Goal: Task Accomplishment & Management: Use online tool/utility

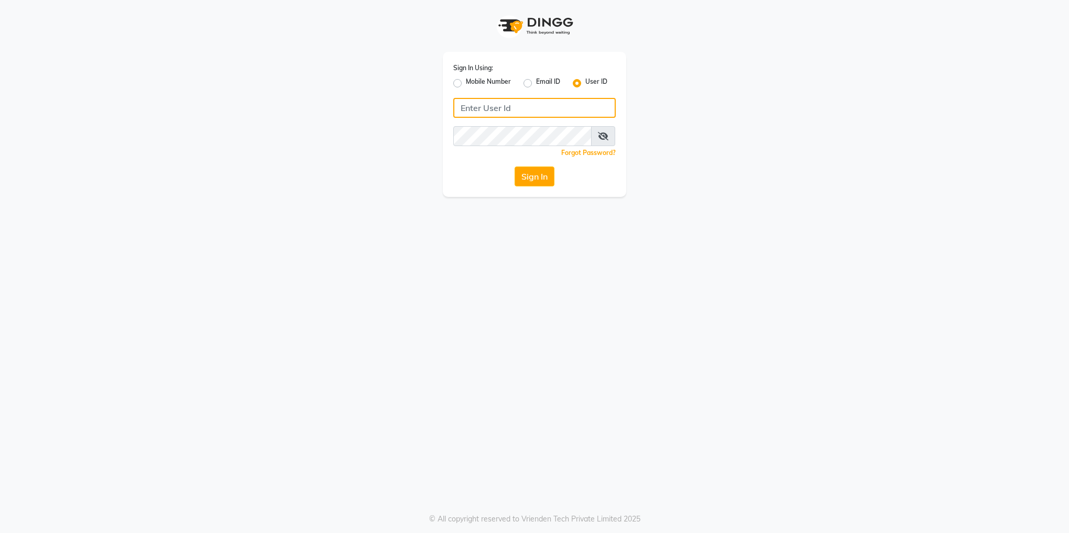
click at [502, 112] on input "Username" at bounding box center [534, 108] width 162 height 20
type input "vsalon123"
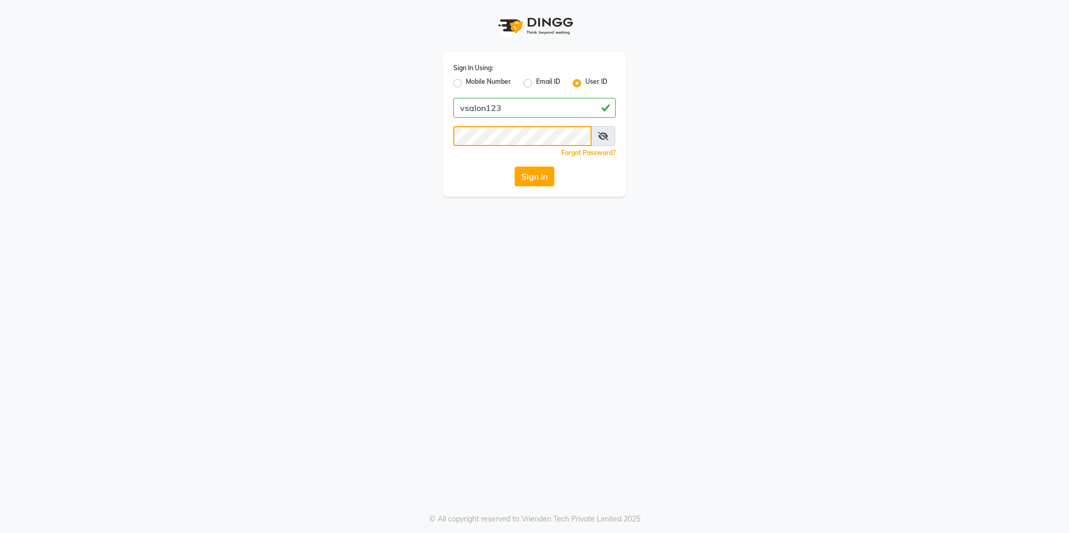
click at [514, 167] on button "Sign In" at bounding box center [534, 177] width 40 height 20
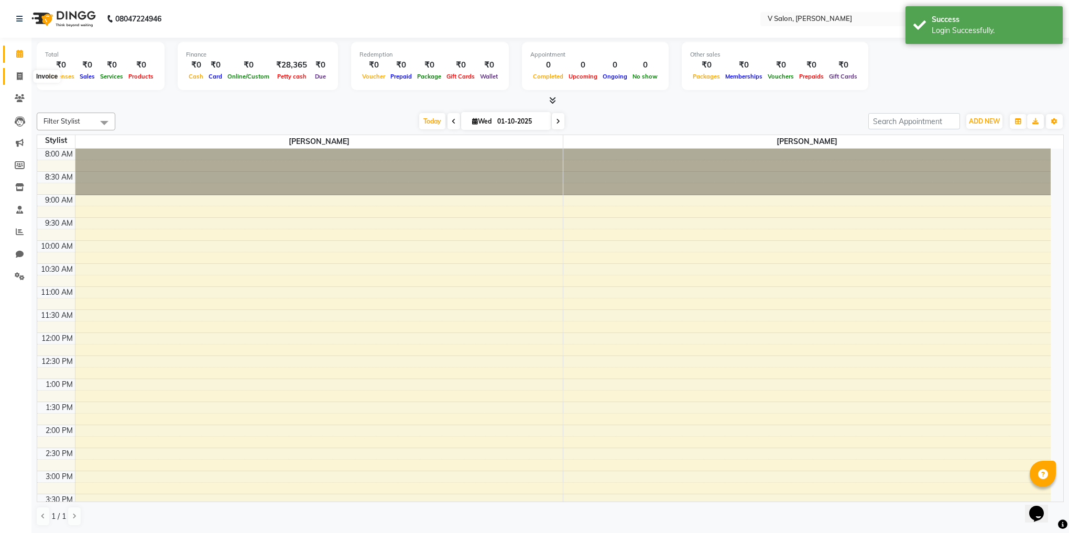
click at [13, 72] on span at bounding box center [19, 77] width 18 height 12
select select "8434"
select select "service"
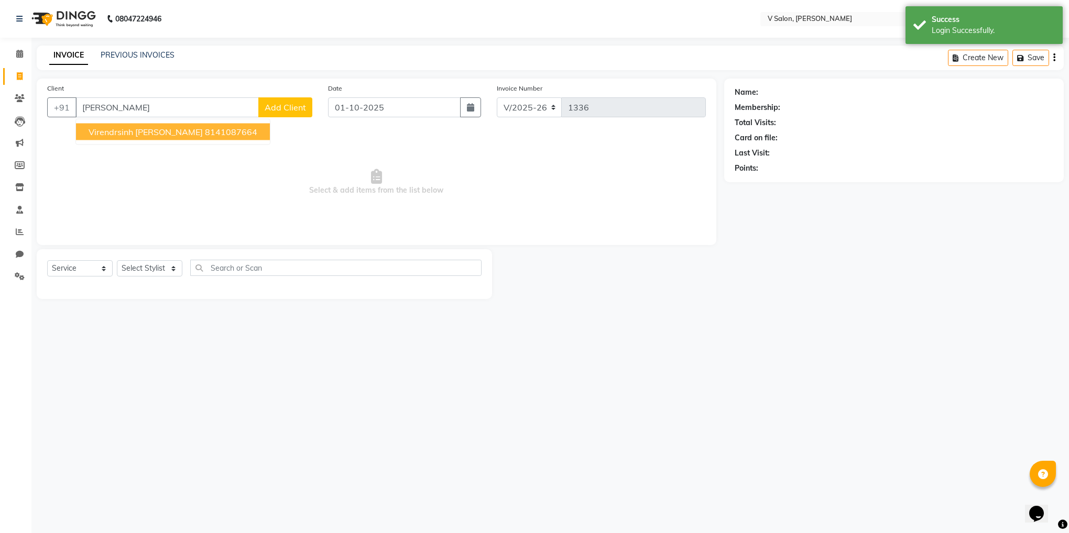
click at [153, 137] on span "virendrsinh [PERSON_NAME]" at bounding box center [146, 132] width 114 height 10
type input "8141087664"
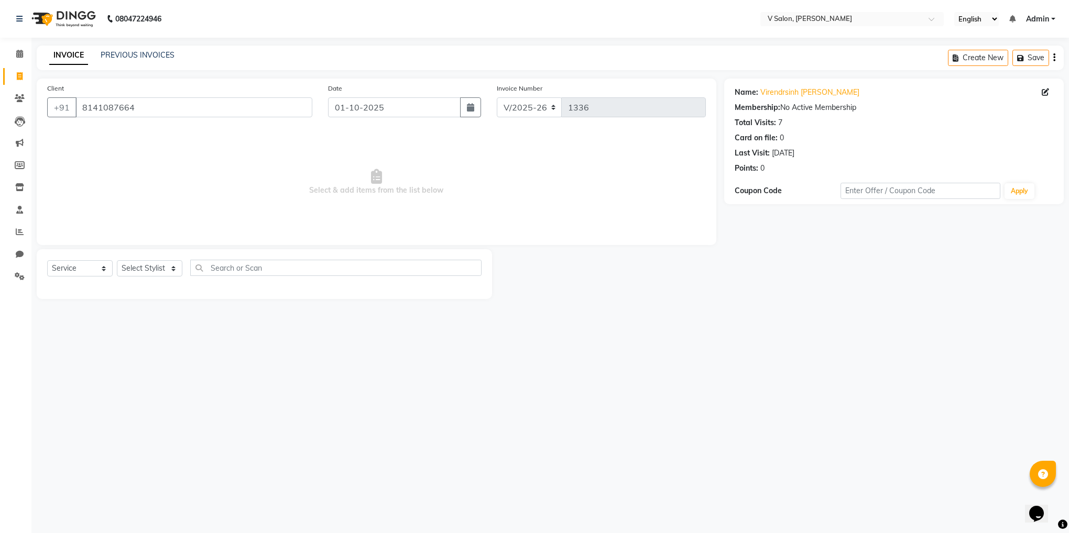
click at [158, 260] on div "Select Service Product Membership Package Voucher Prepaid Gift Card Select Styl…" at bounding box center [264, 272] width 434 height 25
click at [158, 270] on select "Select Stylist [PERSON_NAME] vishal nai" at bounding box center [149, 268] width 65 height 16
select select "81550"
click at [117, 261] on select "Select Stylist [PERSON_NAME] vishal nai" at bounding box center [149, 268] width 65 height 16
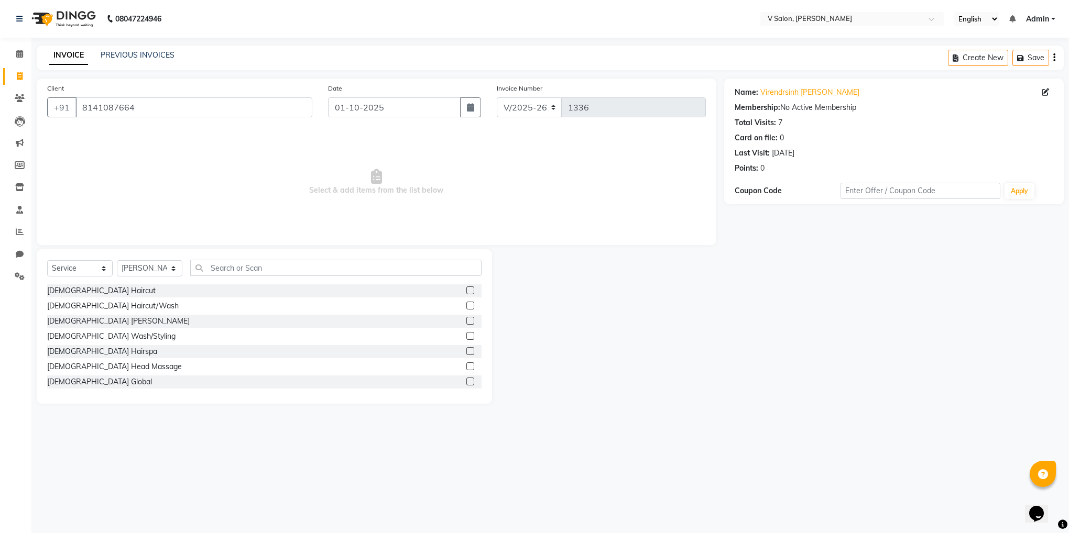
click at [466, 318] on label at bounding box center [470, 321] width 8 height 8
click at [466, 318] on input "checkbox" at bounding box center [469, 321] width 7 height 7
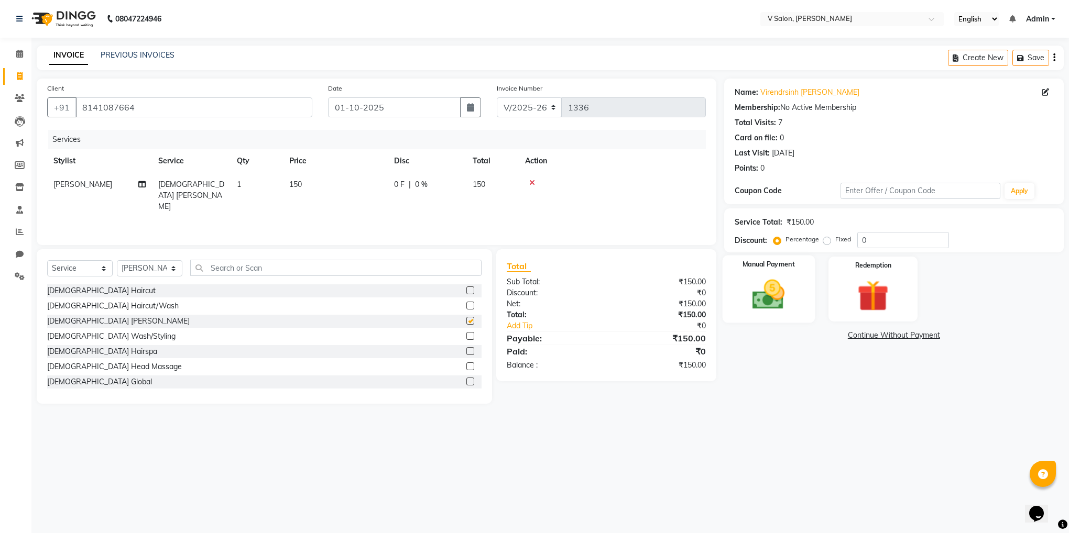
checkbox input "false"
click at [808, 269] on div "Manual Payment" at bounding box center [768, 290] width 92 height 68
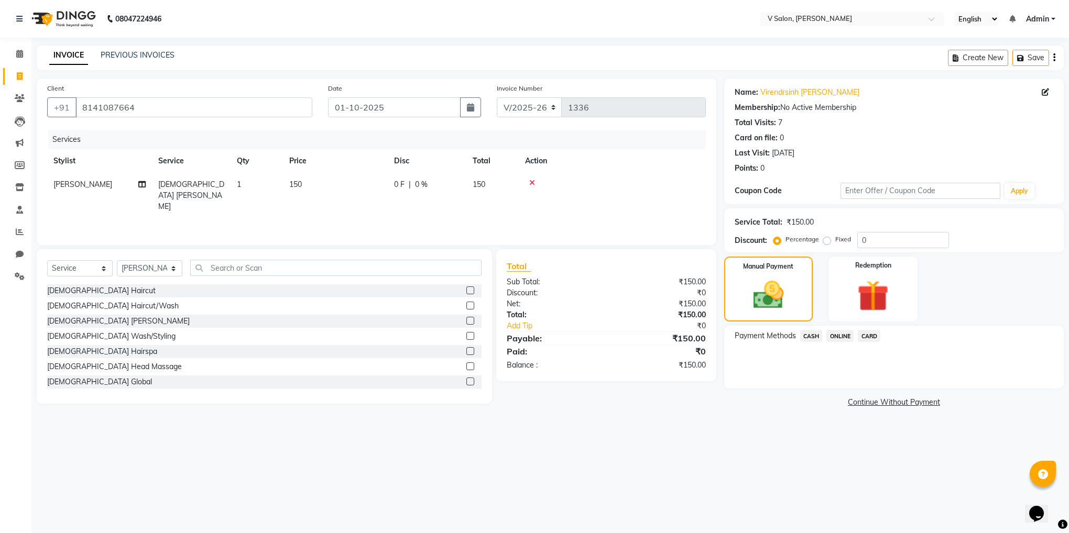
click at [809, 337] on span "CASH" at bounding box center [811, 336] width 23 height 12
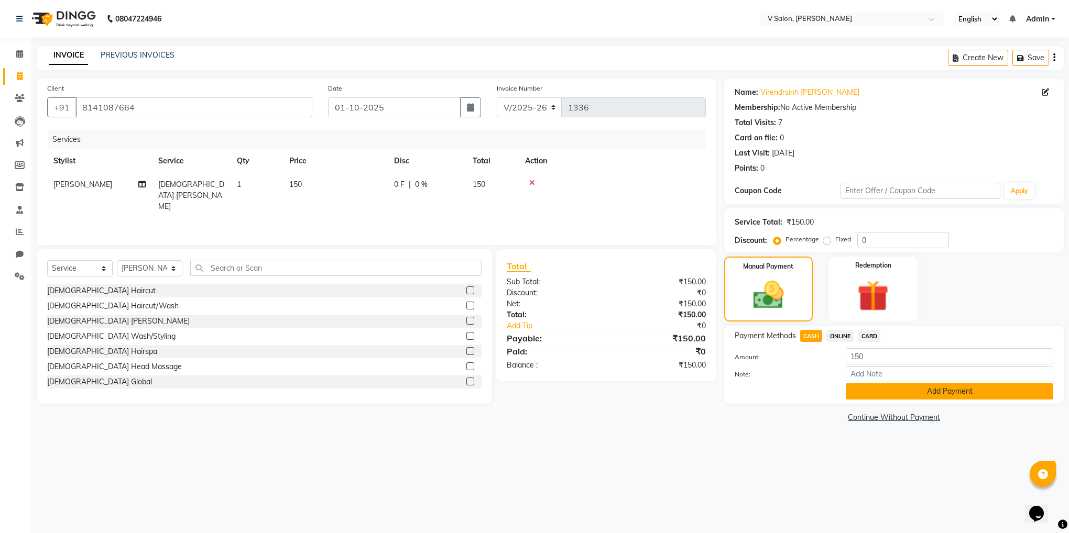
click at [884, 391] on button "Add Payment" at bounding box center [949, 391] width 207 height 16
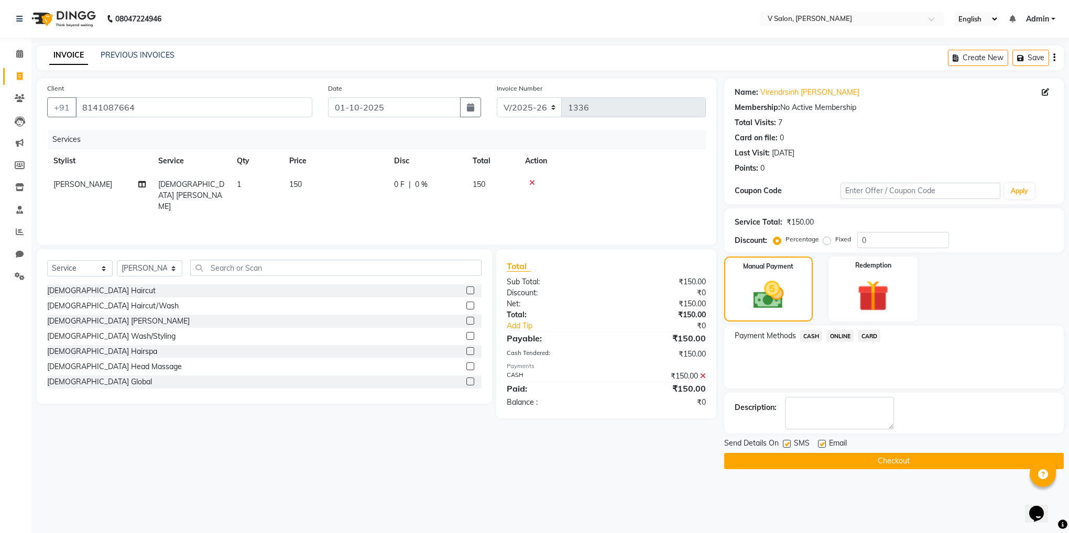
click at [820, 444] on label at bounding box center [822, 444] width 8 height 8
click at [820, 444] on input "checkbox" at bounding box center [821, 444] width 7 height 7
checkbox input "false"
click at [787, 445] on label at bounding box center [787, 444] width 8 height 8
click at [787, 445] on input "checkbox" at bounding box center [786, 444] width 7 height 7
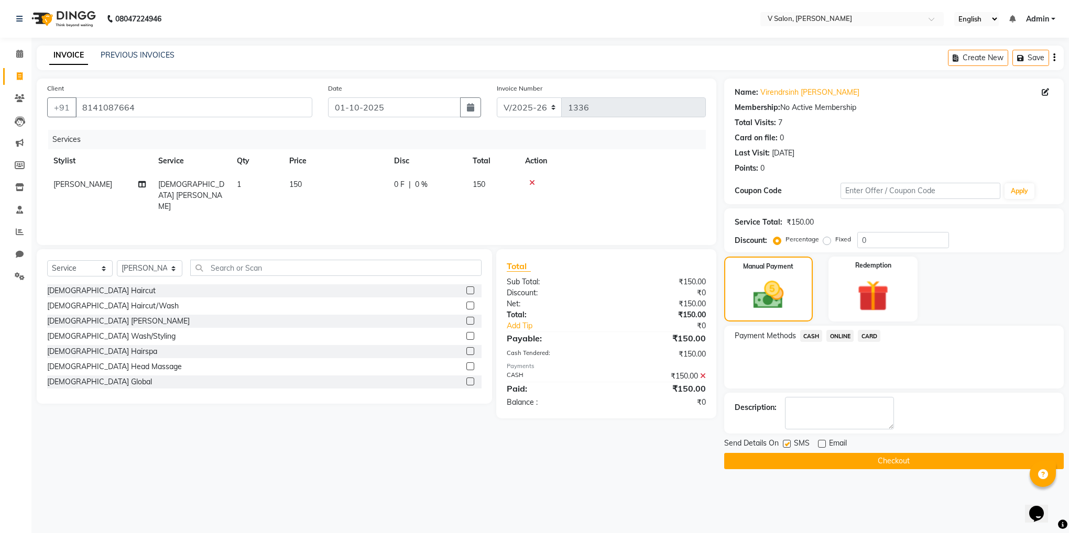
checkbox input "false"
click at [815, 465] on button "Checkout" at bounding box center [893, 461] width 339 height 16
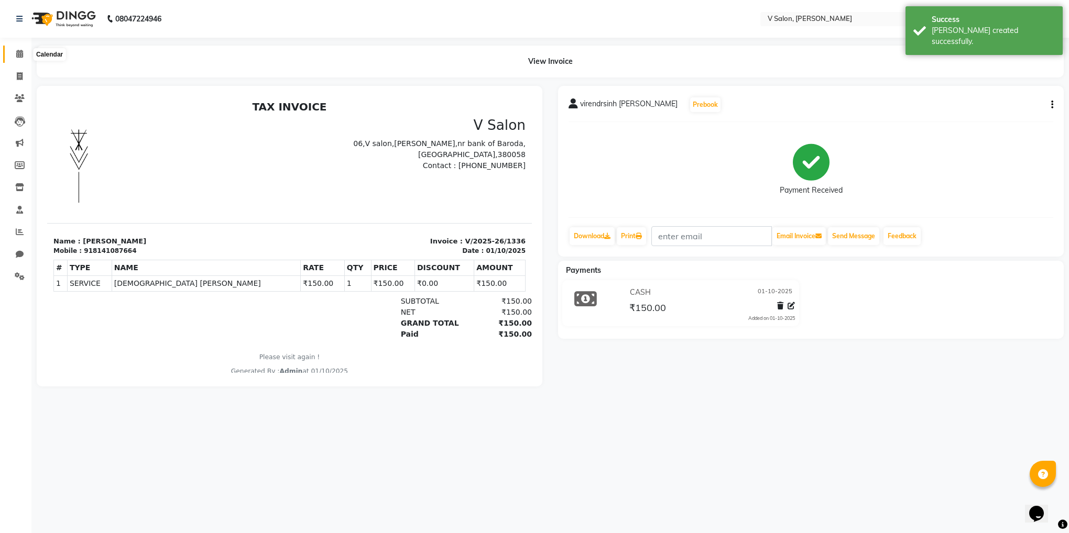
click at [17, 58] on span at bounding box center [19, 54] width 18 height 12
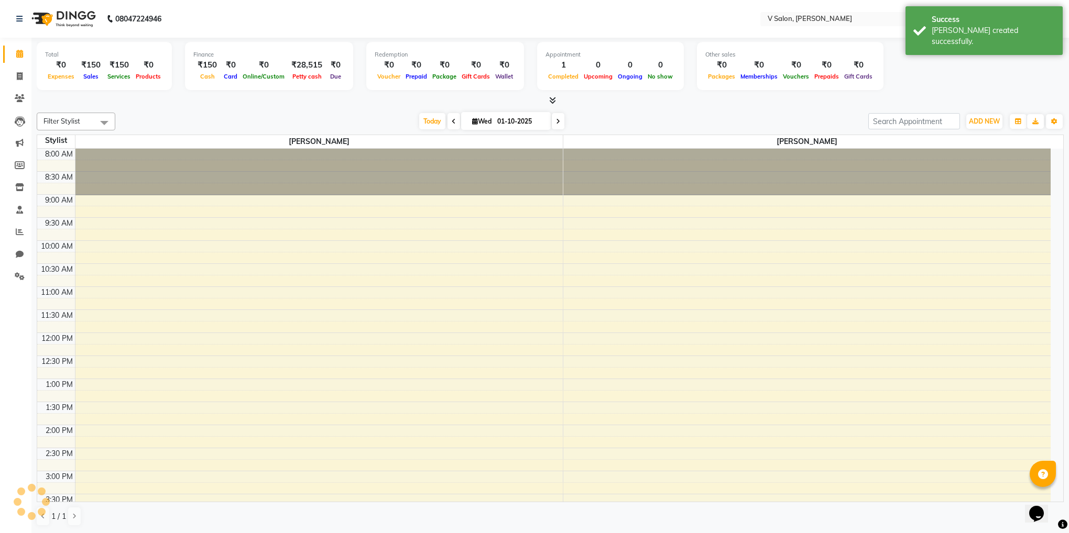
scroll to position [377, 0]
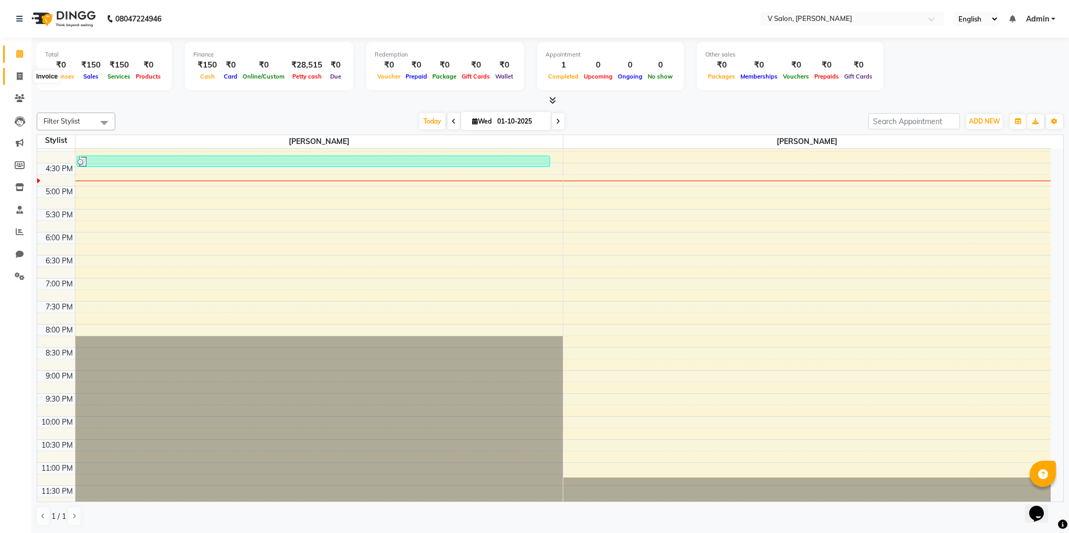
click at [19, 78] on icon at bounding box center [20, 76] width 6 height 8
select select "service"
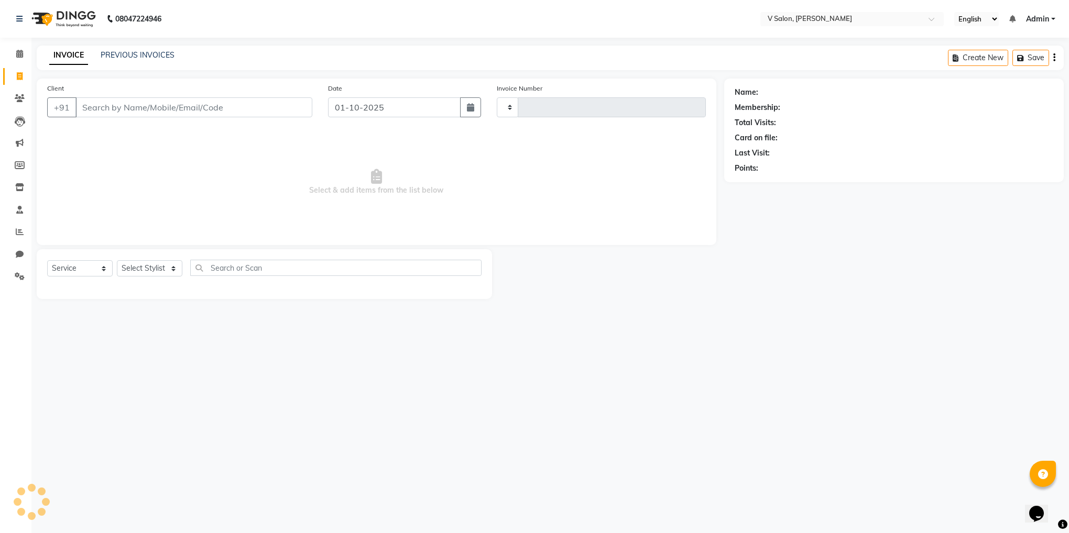
type input "1337"
select select "8434"
click at [160, 112] on input "Client" at bounding box center [193, 107] width 237 height 20
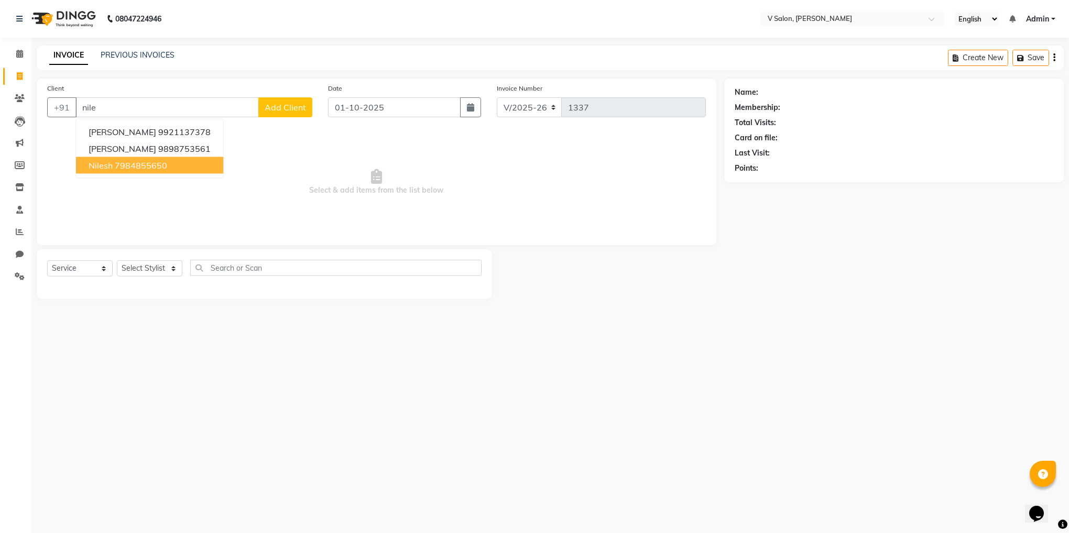
click at [140, 167] on ngb-highlight "7984855650" at bounding box center [141, 165] width 52 height 10
type input "7984855650"
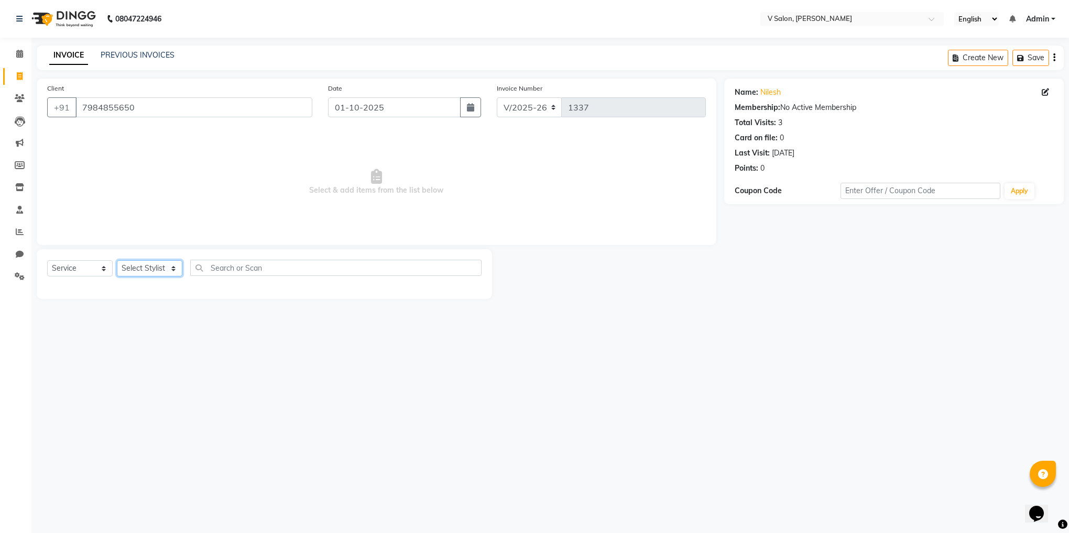
click at [167, 272] on select "Select Stylist [PERSON_NAME] vishal nai" at bounding box center [149, 268] width 65 height 16
select select "82636"
click at [117, 261] on select "Select Stylist [PERSON_NAME] vishal nai" at bounding box center [149, 268] width 65 height 16
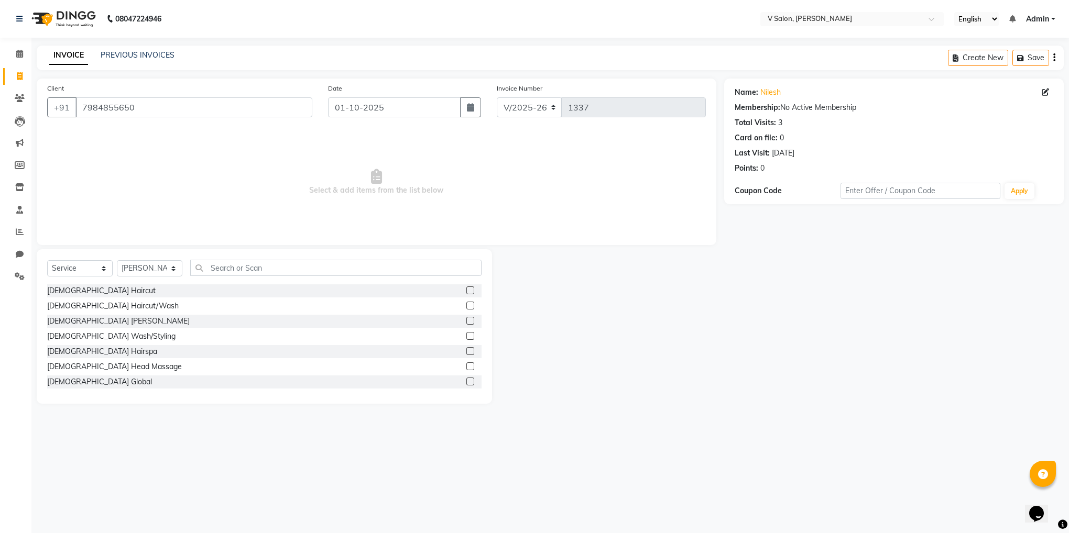
click at [466, 291] on label at bounding box center [470, 291] width 8 height 8
click at [466, 291] on input "checkbox" at bounding box center [469, 291] width 7 height 7
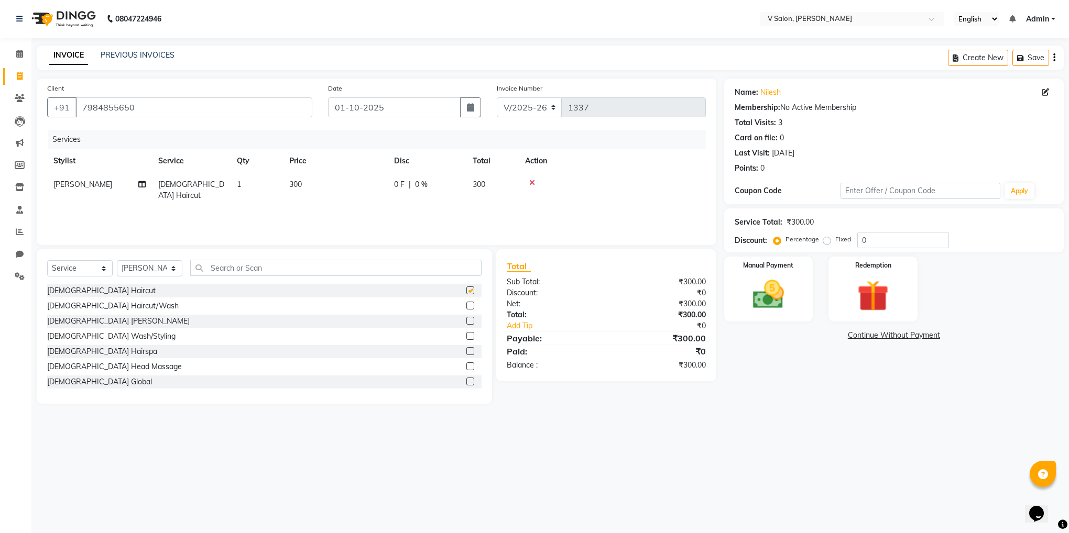
checkbox input "false"
click at [466, 320] on label at bounding box center [470, 321] width 8 height 8
click at [466, 320] on input "checkbox" at bounding box center [469, 321] width 7 height 7
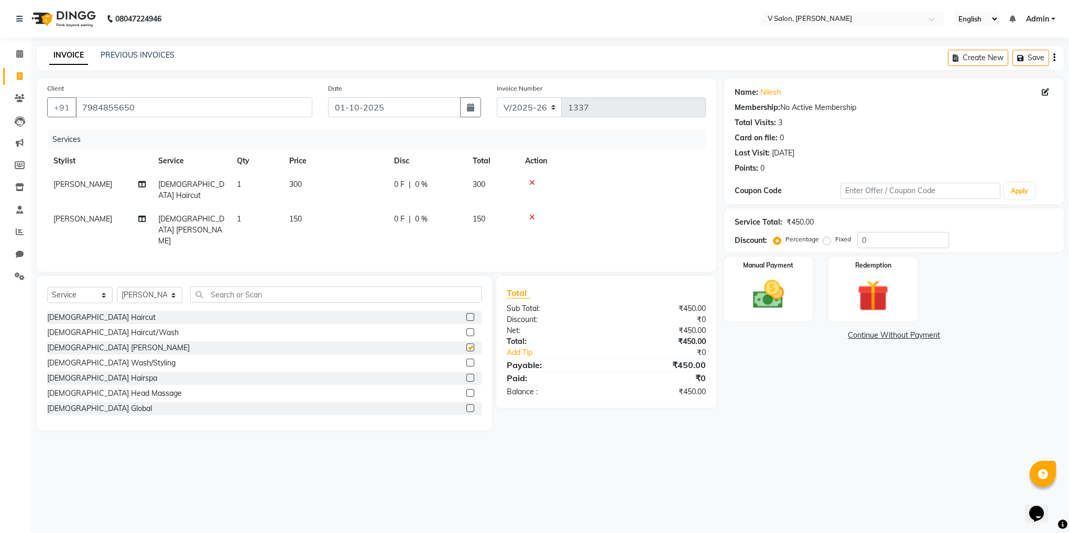
checkbox input "false"
click at [768, 286] on img at bounding box center [768, 295] width 53 height 38
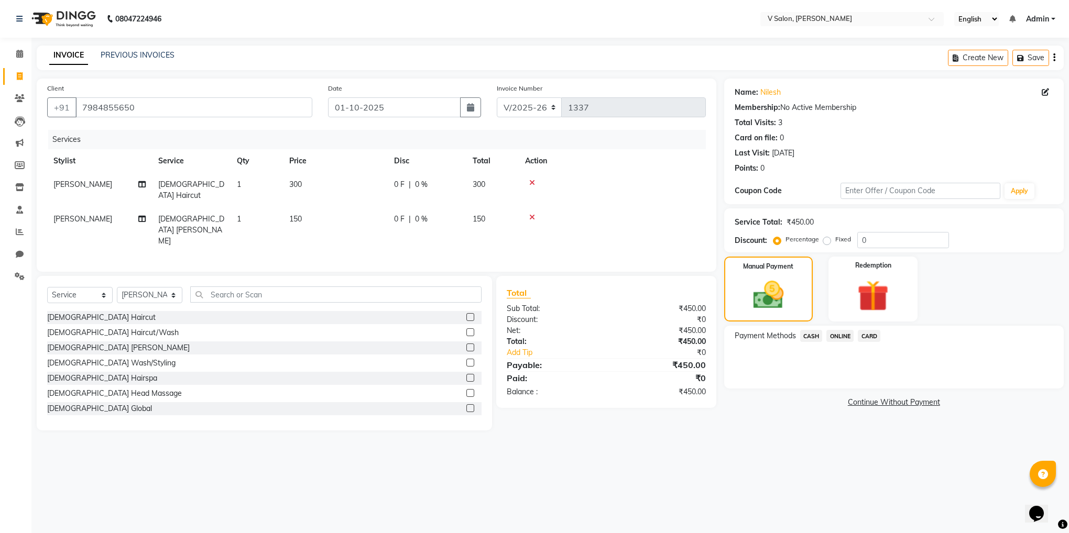
click at [841, 337] on span "ONLINE" at bounding box center [839, 336] width 27 height 12
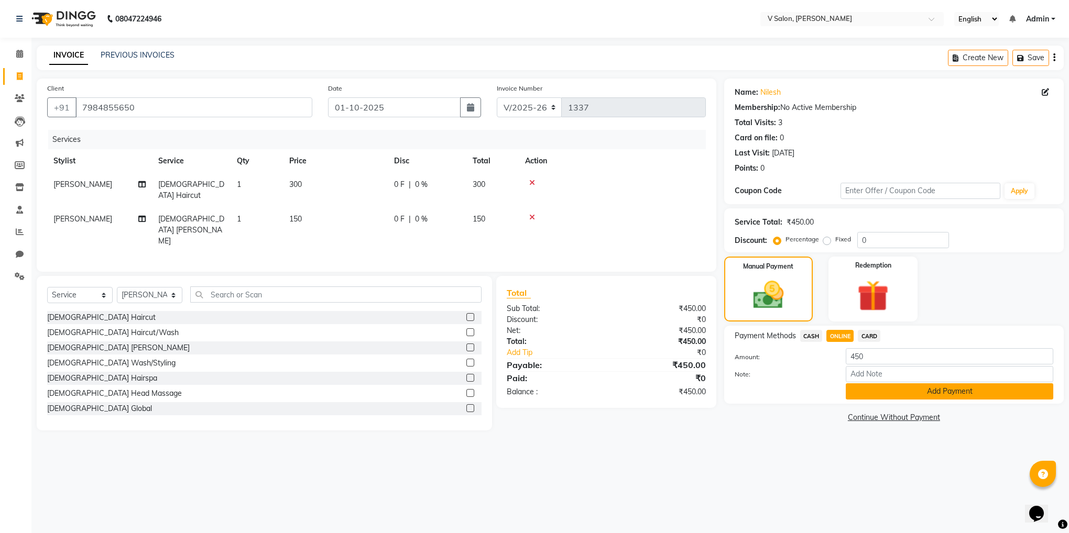
click at [863, 389] on button "Add Payment" at bounding box center [949, 391] width 207 height 16
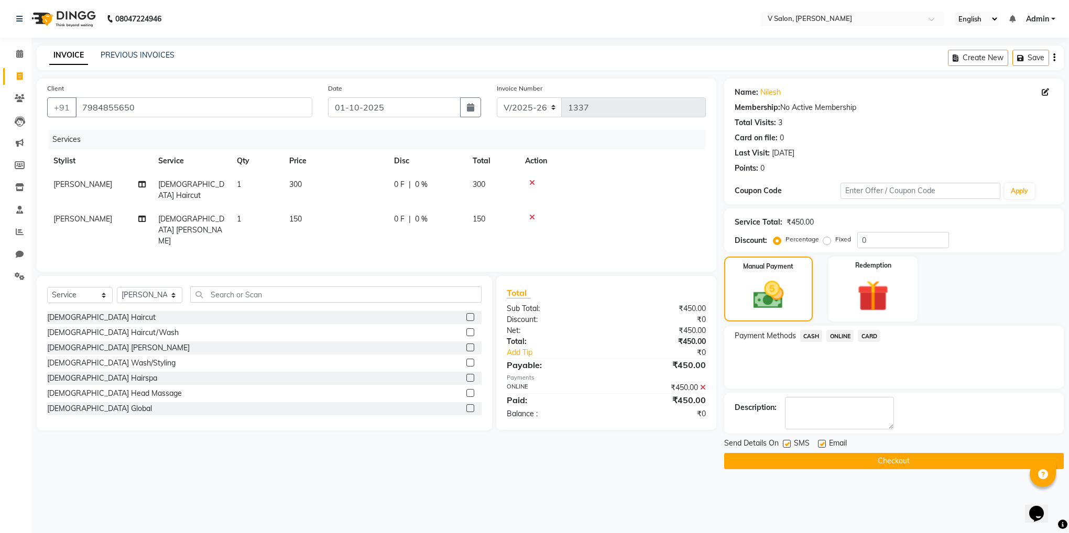
click at [824, 446] on label at bounding box center [822, 444] width 8 height 8
click at [824, 446] on input "checkbox" at bounding box center [821, 444] width 7 height 7
checkbox input "false"
click at [786, 444] on label at bounding box center [787, 444] width 8 height 8
click at [786, 444] on input "checkbox" at bounding box center [786, 444] width 7 height 7
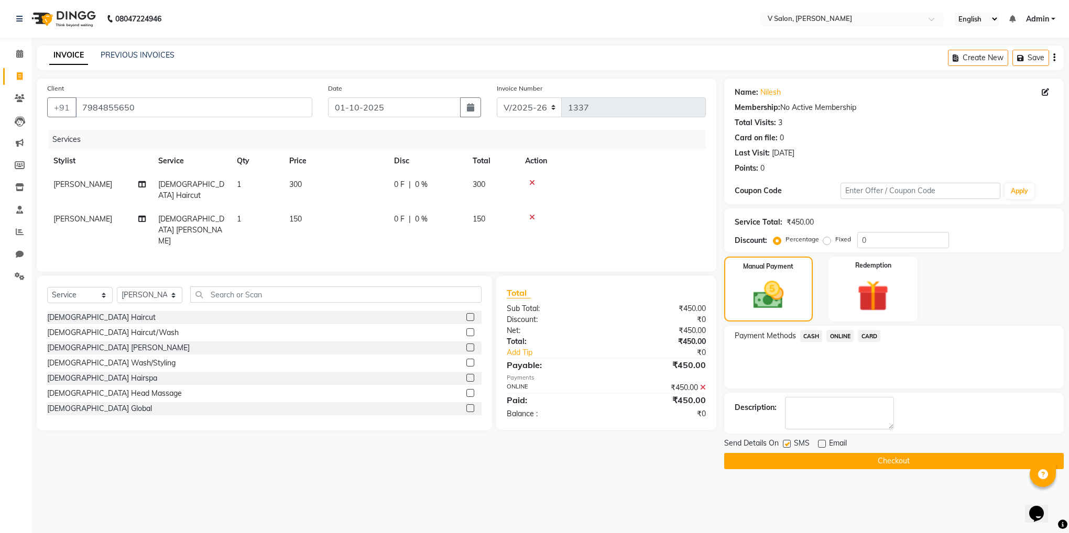
checkbox input "false"
click at [787, 461] on button "Checkout" at bounding box center [893, 461] width 339 height 16
